Goal: Transaction & Acquisition: Purchase product/service

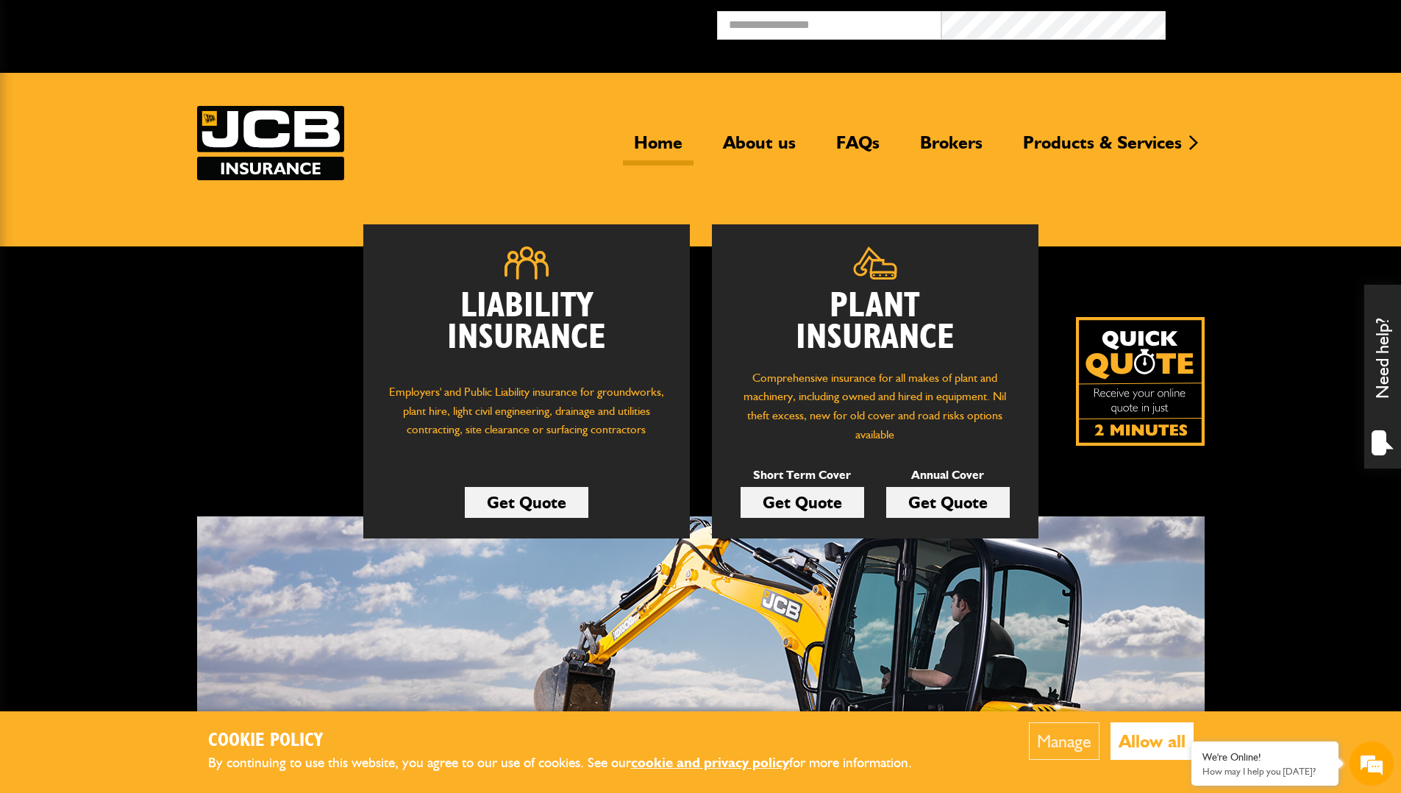
click at [797, 497] on link "Get Quote" at bounding box center [803, 502] width 124 height 31
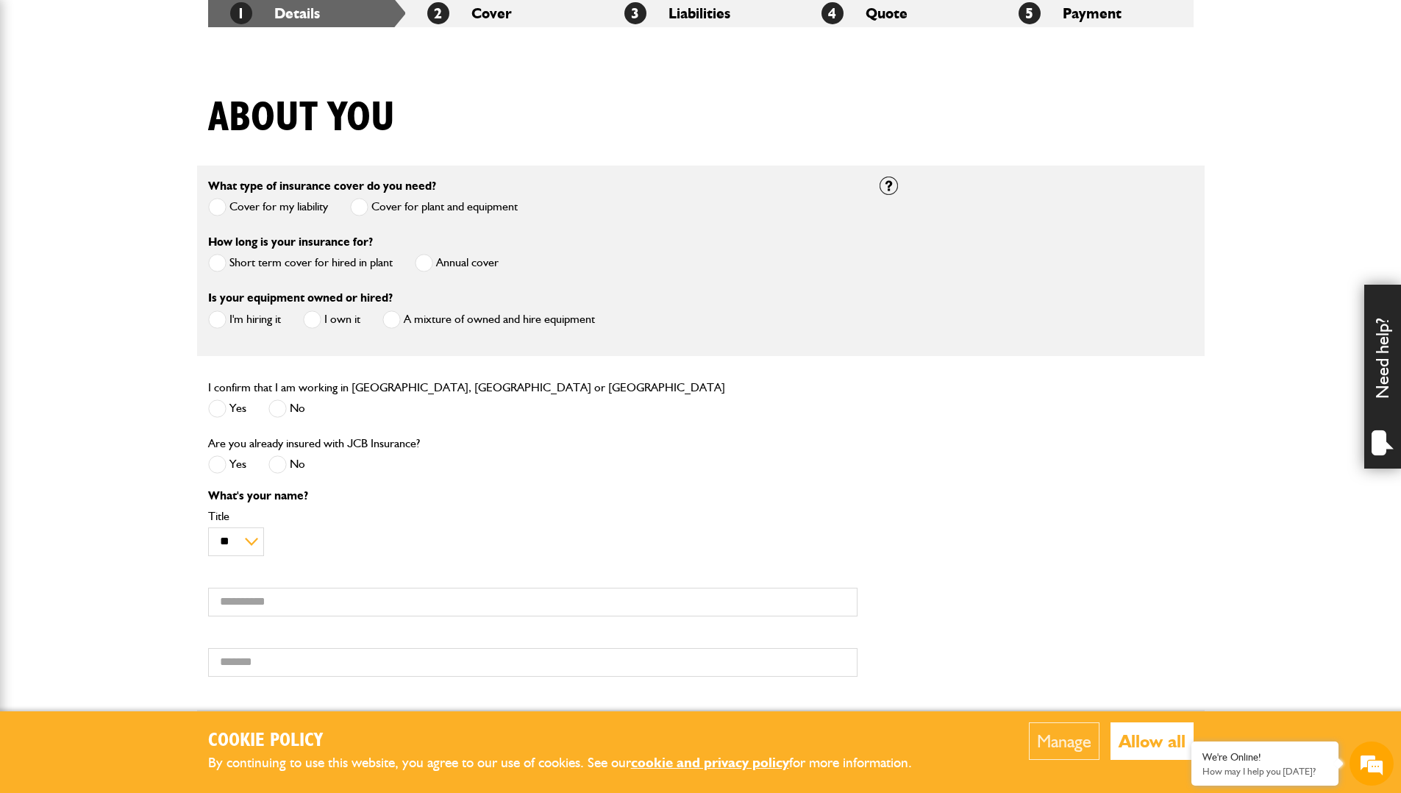
scroll to position [296, 0]
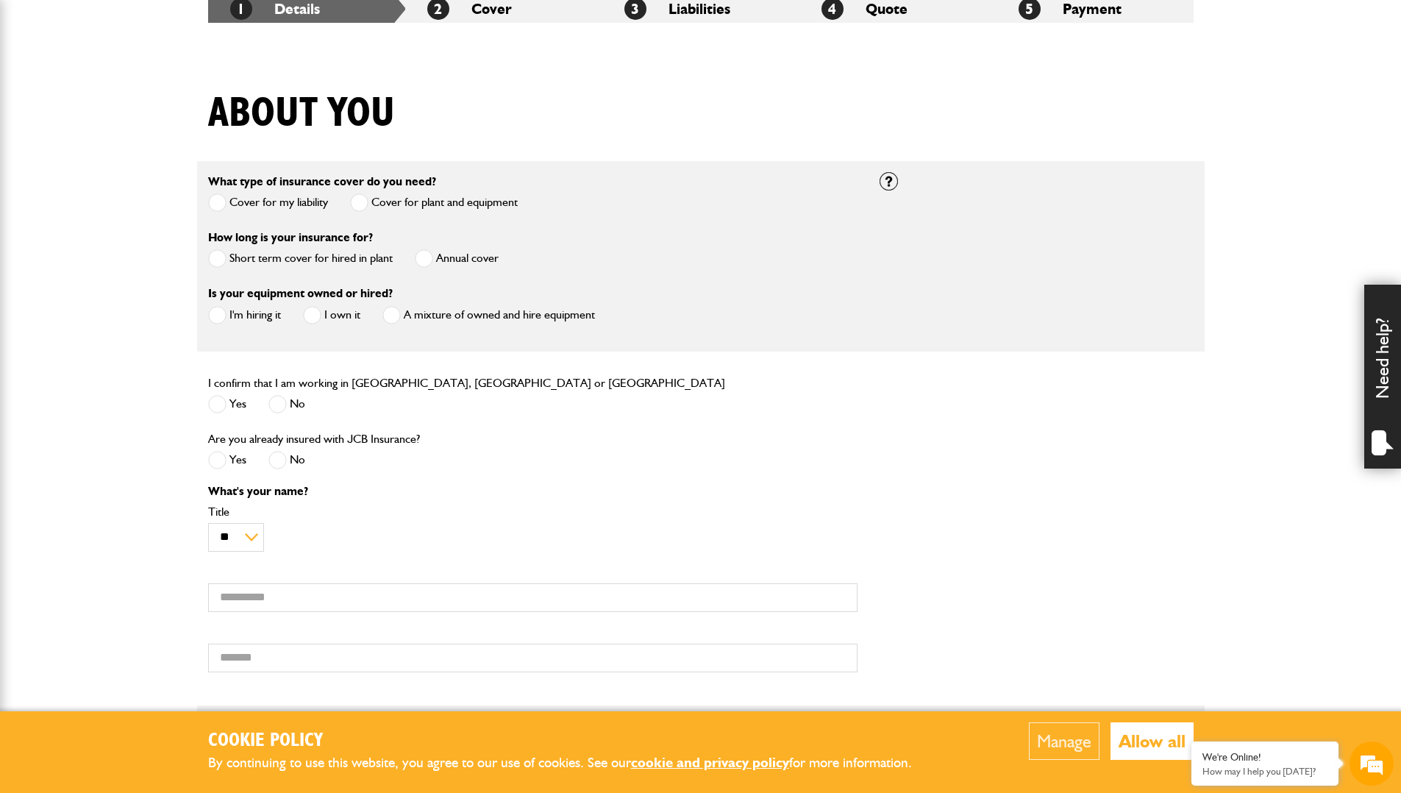
click at [222, 257] on span at bounding box center [217, 258] width 18 height 18
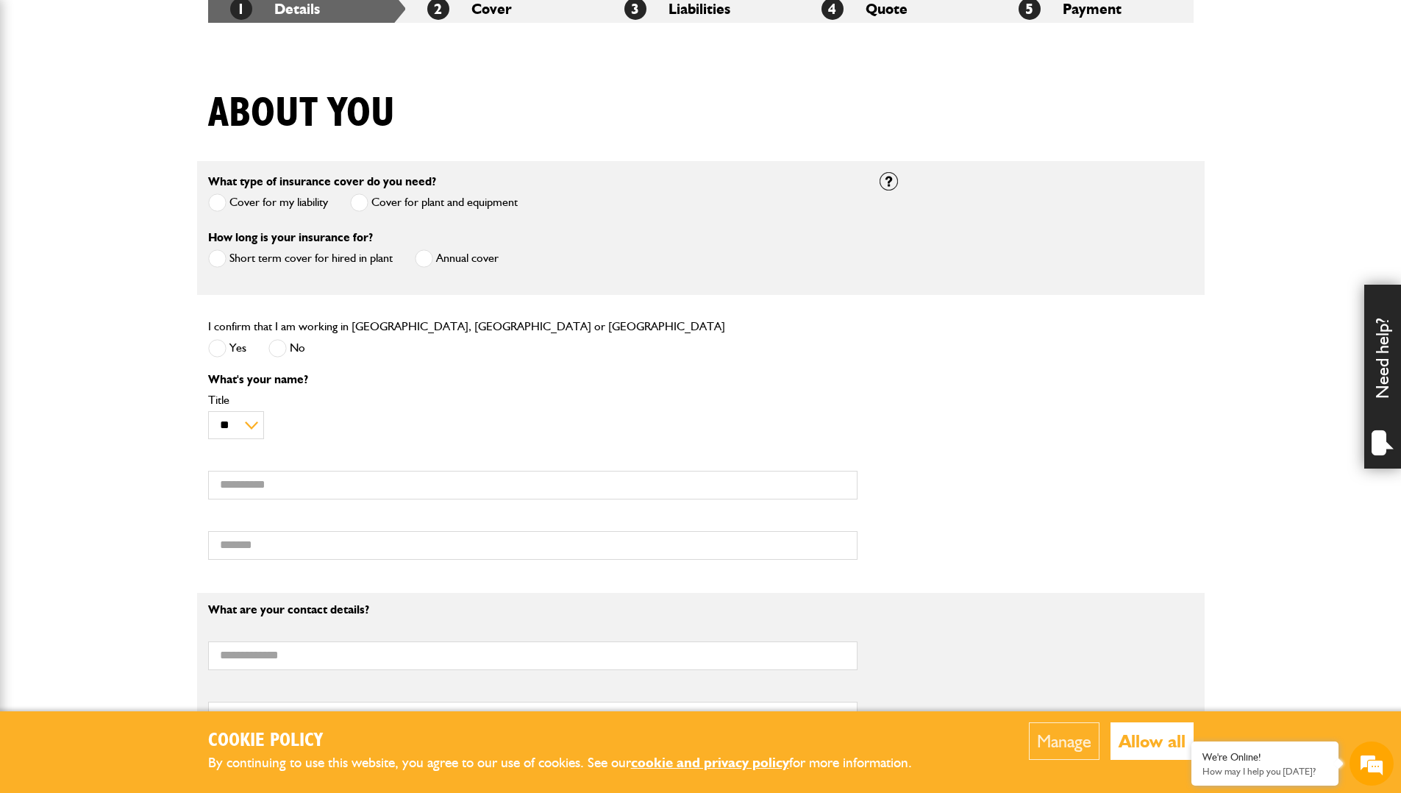
scroll to position [0, 0]
click at [221, 349] on span at bounding box center [217, 348] width 18 height 18
